Goal: Task Accomplishment & Management: Complete application form

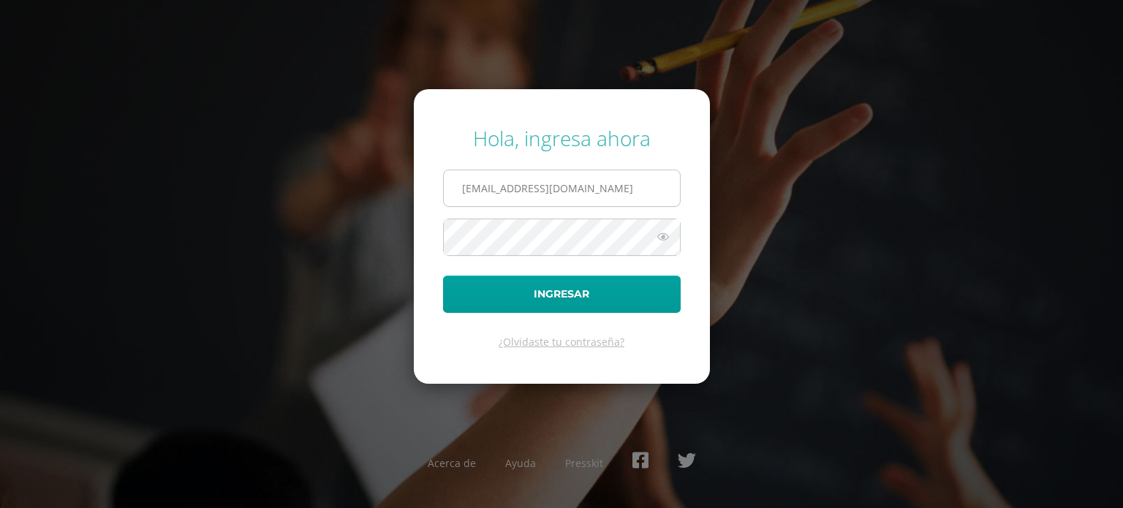
click at [469, 191] on input "[EMAIL_ADDRESS][DOMAIN_NAME]" at bounding box center [562, 188] width 236 height 36
type input "[EMAIL_ADDRESS][DOMAIN_NAME]"
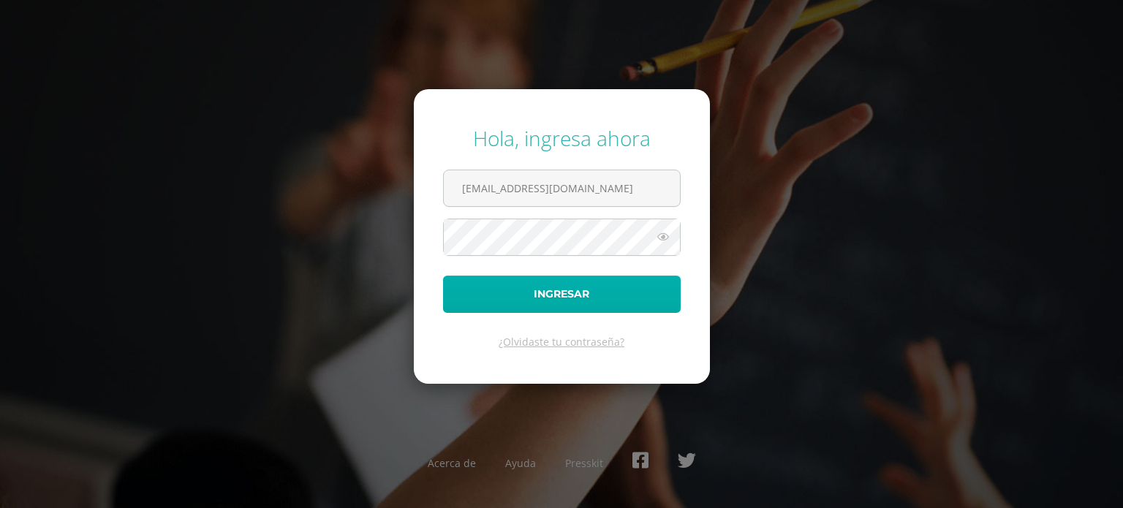
click at [443, 276] on button "Ingresar" at bounding box center [562, 294] width 238 height 37
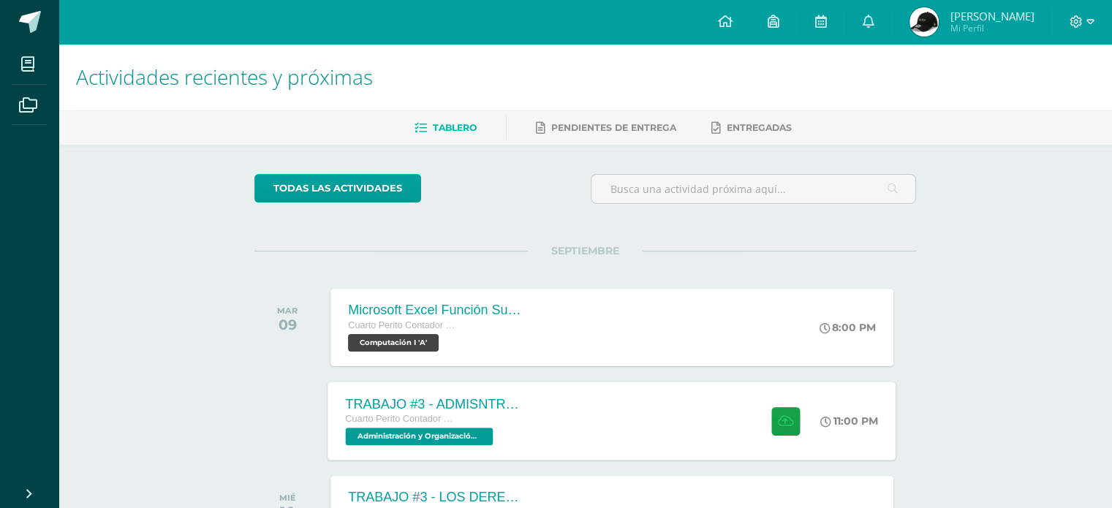
click at [704, 406] on div "TRABAJO #3 - ADMISNTRACIÓN PÚBLICA Cuarto Perito Contador con Orientación en Co…" at bounding box center [612, 421] width 568 height 78
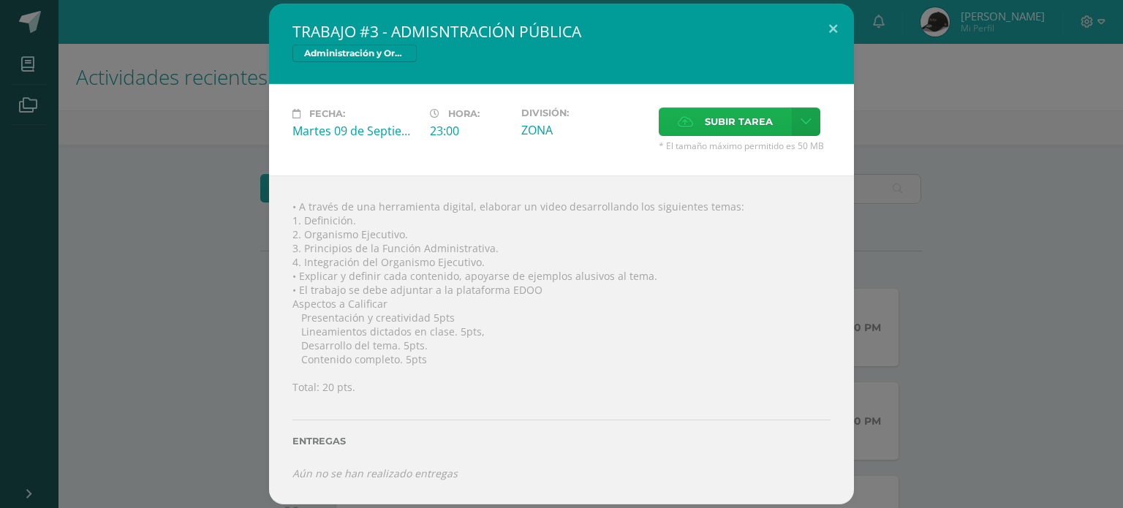
click at [776, 116] on label "Subir tarea" at bounding box center [725, 121] width 133 height 29
click at [0, 0] on input "Subir tarea" at bounding box center [0, 0] width 0 height 0
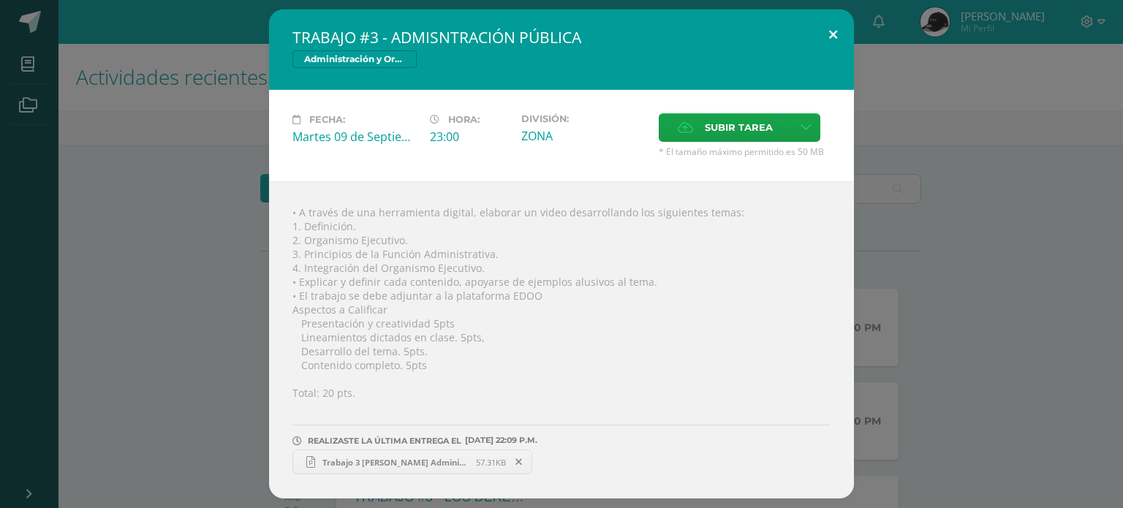
click at [844, 33] on button at bounding box center [833, 35] width 42 height 50
